Goal: Check status

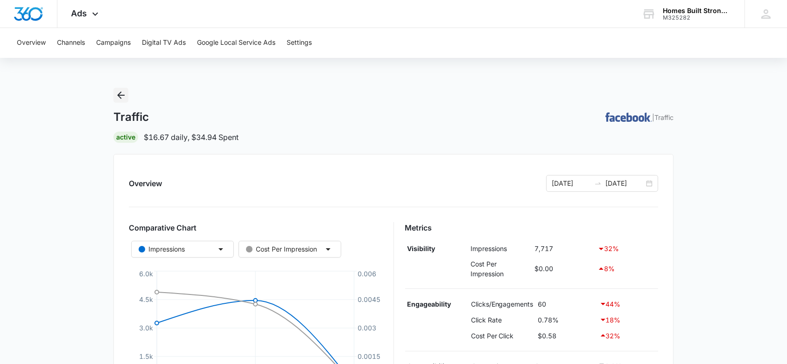
click at [123, 95] on icon "Back" at bounding box center [120, 94] width 7 height 7
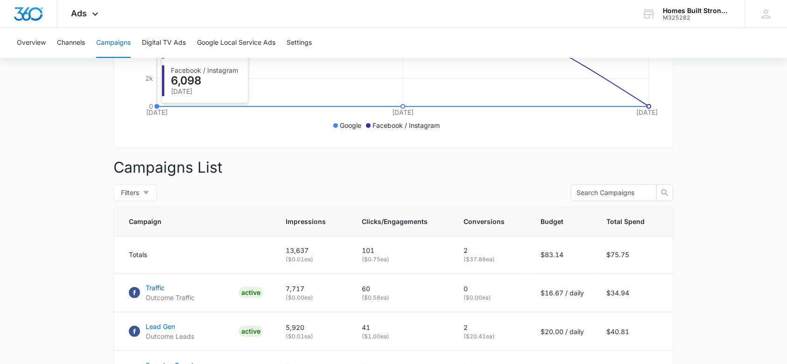
scroll to position [311, 0]
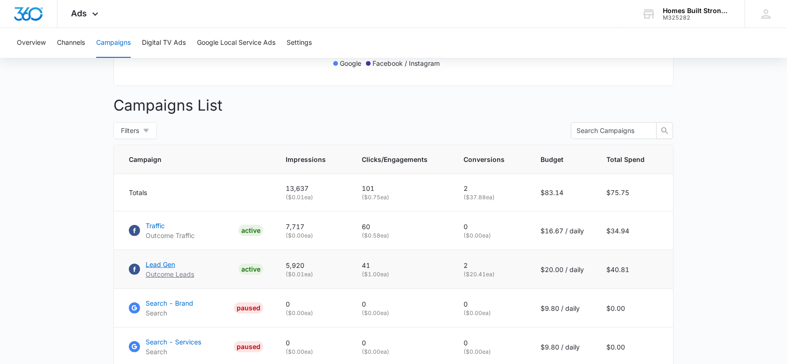
click at [151, 269] on p "Lead Gen" at bounding box center [170, 264] width 49 height 10
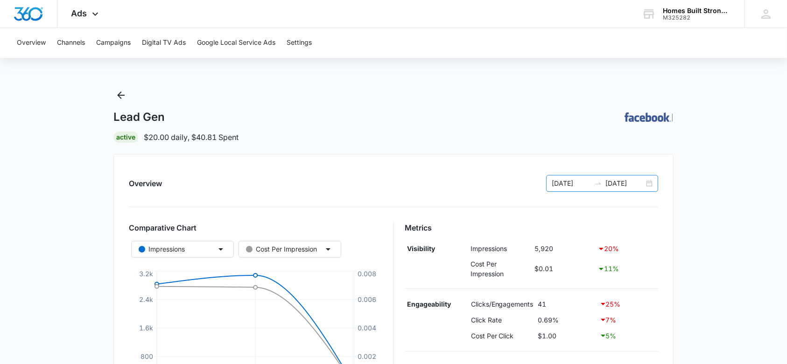
click at [625, 184] on input "[DATE]" at bounding box center [624, 183] width 39 height 10
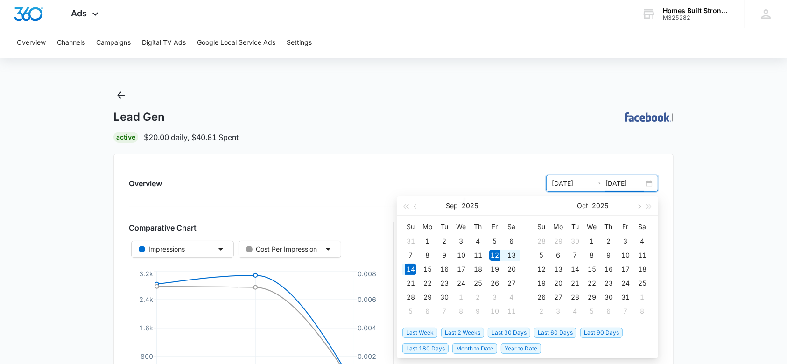
type input "[DATE]"
click at [503, 329] on span "Last 30 Days" at bounding box center [509, 333] width 42 height 10
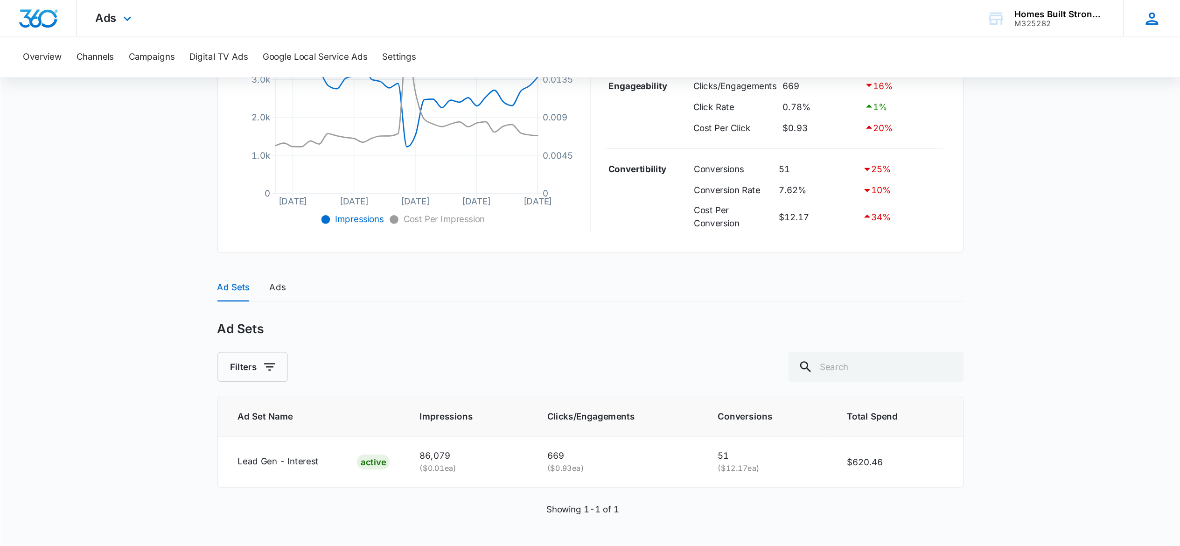
scroll to position [105, 0]
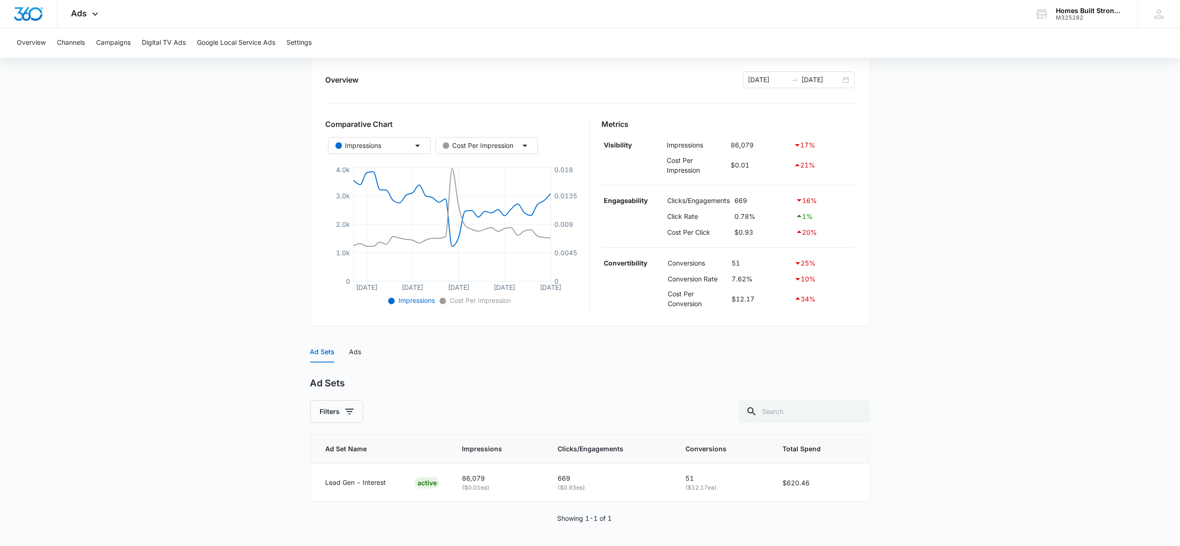
drag, startPoint x: 773, startPoint y: 0, endPoint x: 104, endPoint y: 335, distance: 748.3
click at [104, 335] on main "Lead Gen | Active $20.00 daily , $620.46 Spent Overview [DATE] [DATE] Comparati…" at bounding box center [590, 265] width 1180 height 562
drag, startPoint x: 318, startPoint y: 440, endPoint x: 820, endPoint y: 478, distance: 503.4
click at [796, 363] on table "Ad Set Name Impressions Clicks/Engagements Conversions Total Spend Lead Gen - I…" at bounding box center [590, 467] width 559 height 67
copy table "Ad Set Name Impressions Clicks/Engagements Conversions Total Spend Lead Gen - I…"
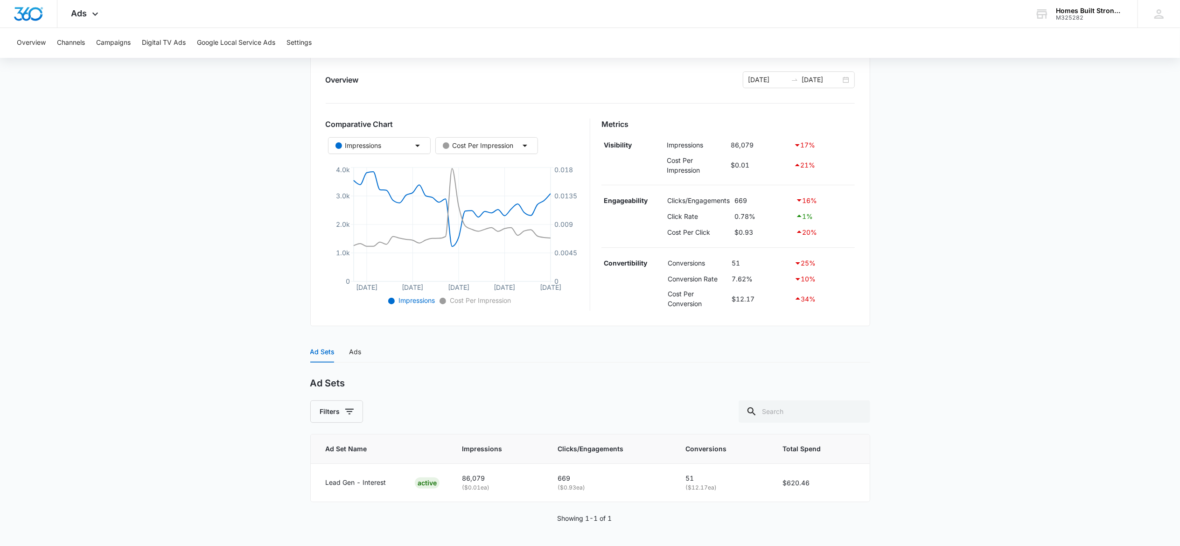
click at [796, 229] on main "Lead Gen | Active $20.00 daily , $620.46 Spent Overview [DATE] [DATE] Comparati…" at bounding box center [590, 265] width 1180 height 562
click at [771, 75] on input "[DATE]" at bounding box center [767, 80] width 39 height 10
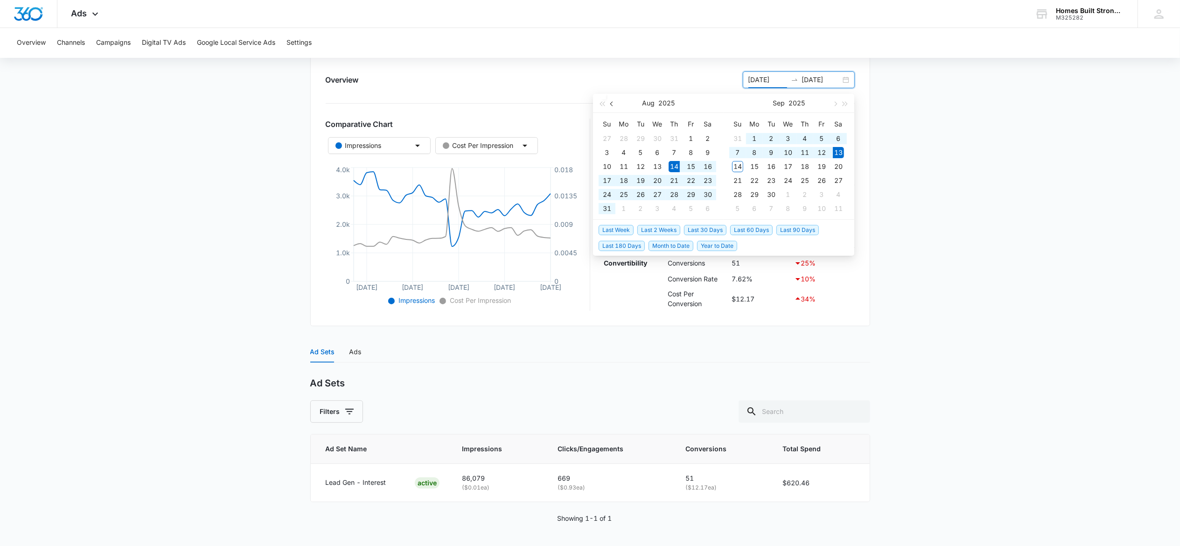
click at [611, 103] on span "button" at bounding box center [612, 104] width 5 height 5
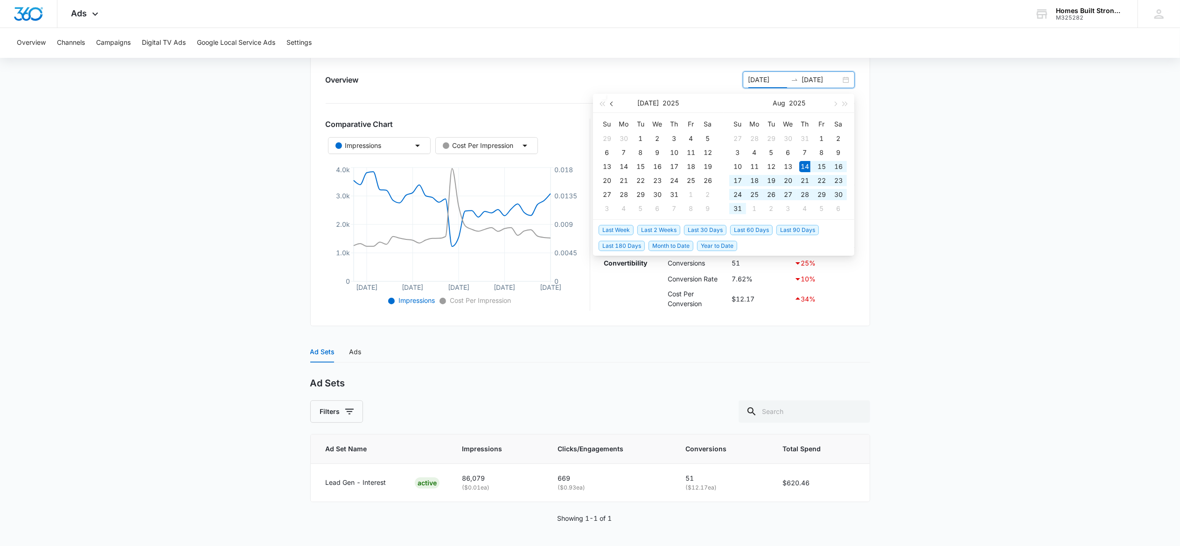
click at [611, 103] on span "button" at bounding box center [612, 104] width 5 height 5
type input "04/01/2025"
click at [642, 136] on div "1" at bounding box center [640, 138] width 11 height 11
